Goal: Register for event/course

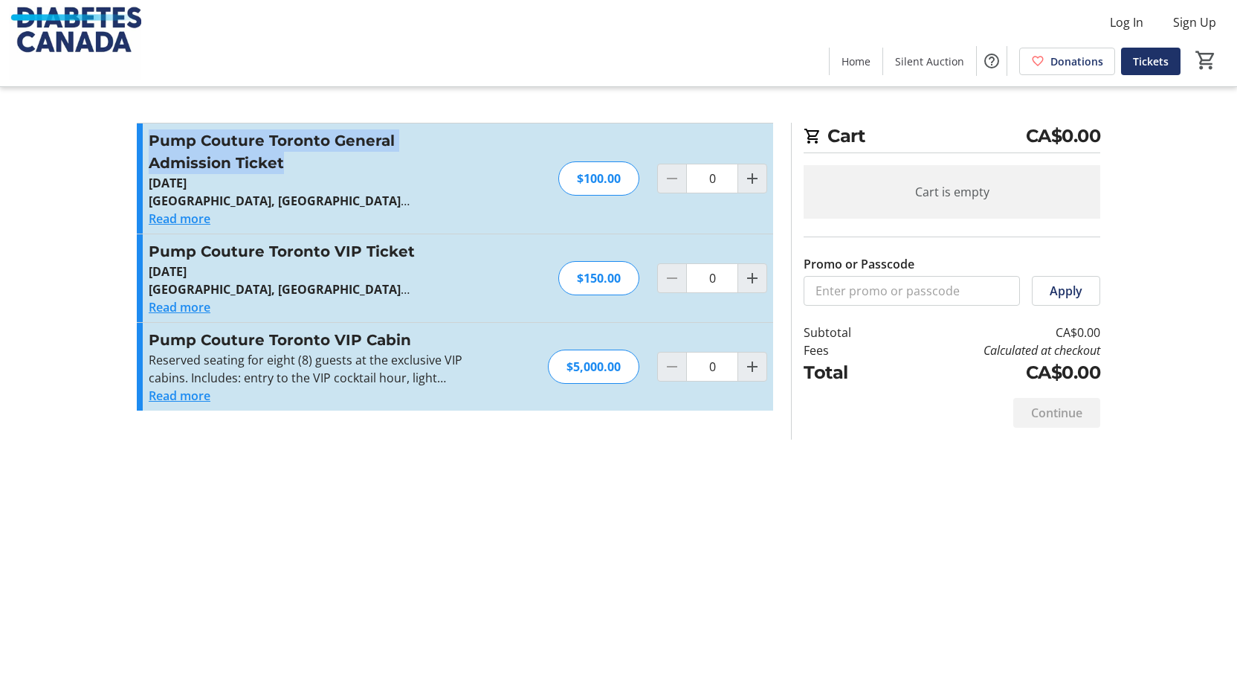
drag, startPoint x: 275, startPoint y: 167, endPoint x: 123, endPoint y: 144, distance: 154.1
click at [123, 144] on tr-checkout-feature-upsell-ui "Cart CA$0.00 Cart is empty Promo or Passcode Apply Subtotal CA$0.00 Fees Calcul…" at bounding box center [618, 350] width 1237 height 700
copy h3 "Pump Couture Toronto General Admission Ticket"
click at [182, 225] on button "Read more" at bounding box center [180, 219] width 62 height 18
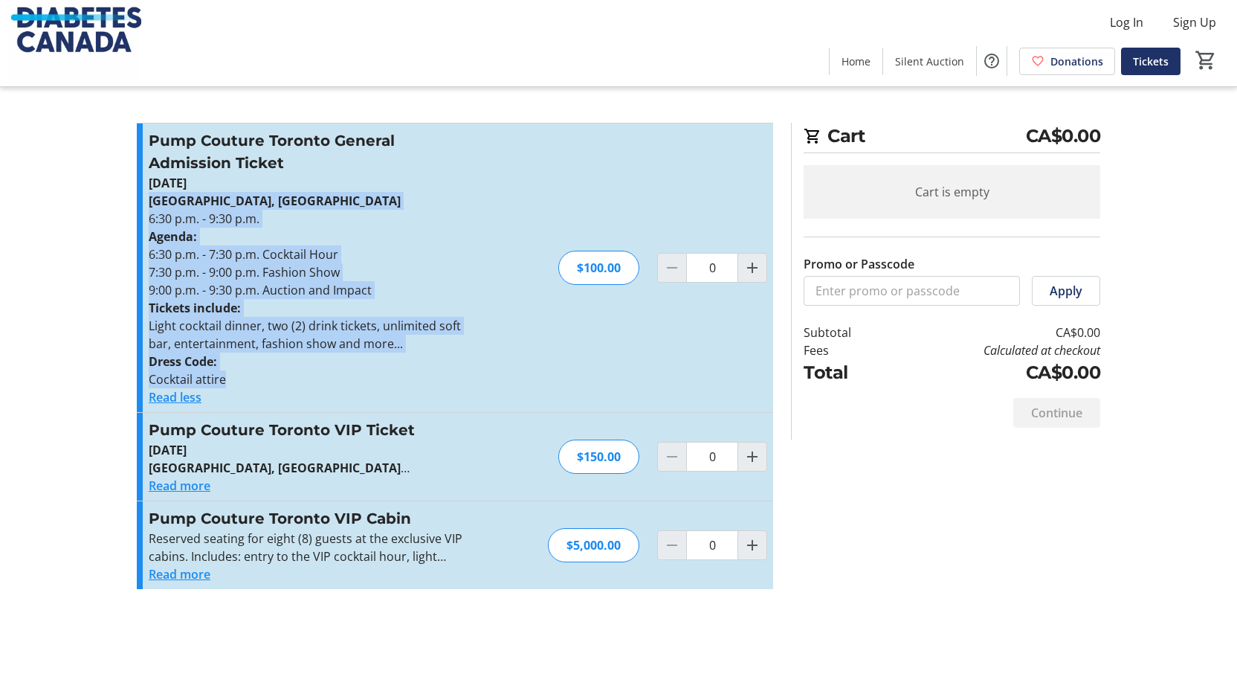
drag, startPoint x: 225, startPoint y: 378, endPoint x: 141, endPoint y: 201, distance: 195.6
click at [141, 201] on div "Pump Couture Toronto General Admission Ticket June 10, 2025 Palais Royal, Toron…" at bounding box center [455, 267] width 636 height 288
copy div "Palais Royal, Toronto 6:30 p.m. - 9:30 p.m. Agenda: 6:30 p.m. - 7:30 p.m. Cockt…"
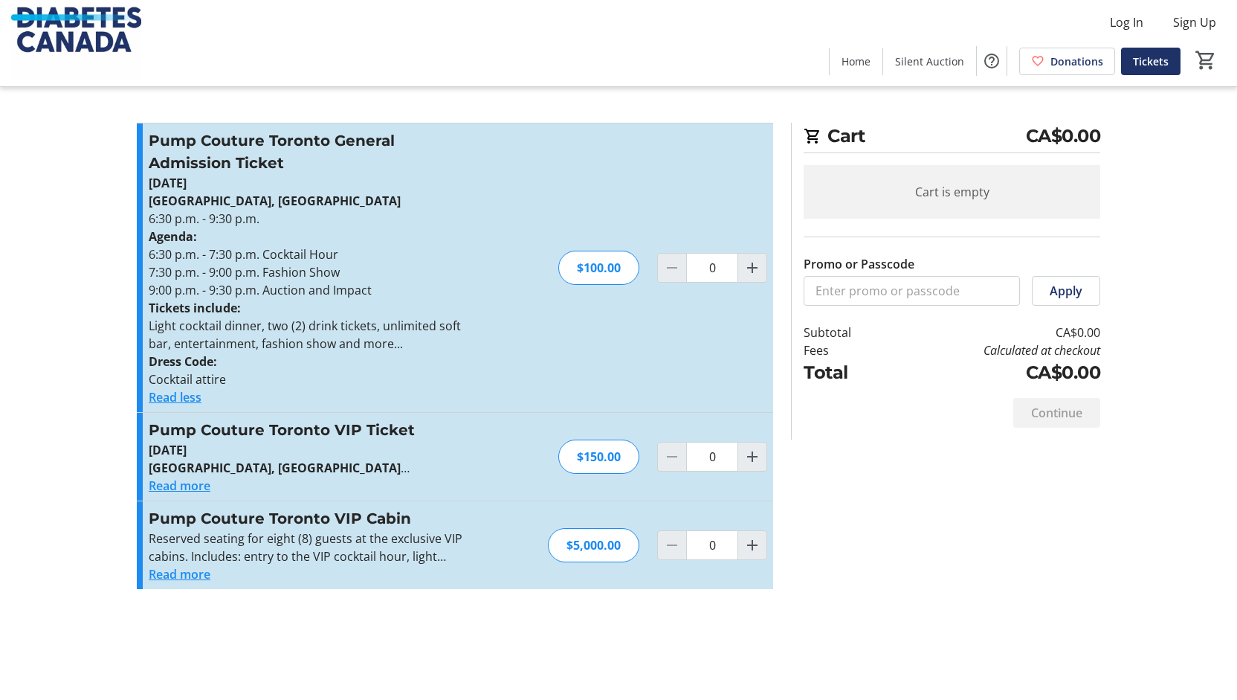
click at [378, 175] on p "June 10, 2025" at bounding box center [311, 183] width 325 height 18
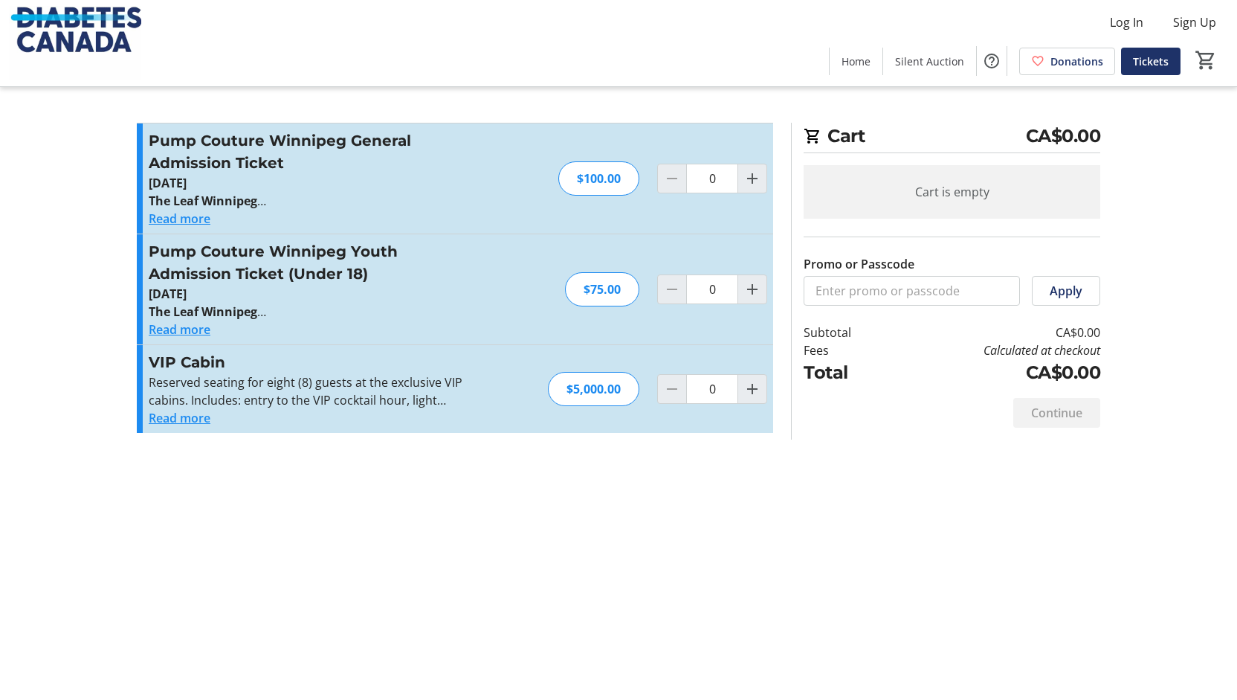
click at [489, 85] on div "Log In Sign Up Home Silent Auction Donations Tickets 0" at bounding box center [618, 43] width 1237 height 86
click at [473, 108] on div "Cart CA$0.00 Cart is empty Promo or Passcode Apply Subtotal CA$0.00 Fees Calcul…" at bounding box center [618, 350] width 981 height 700
